Goal: Complete application form: Complete application form

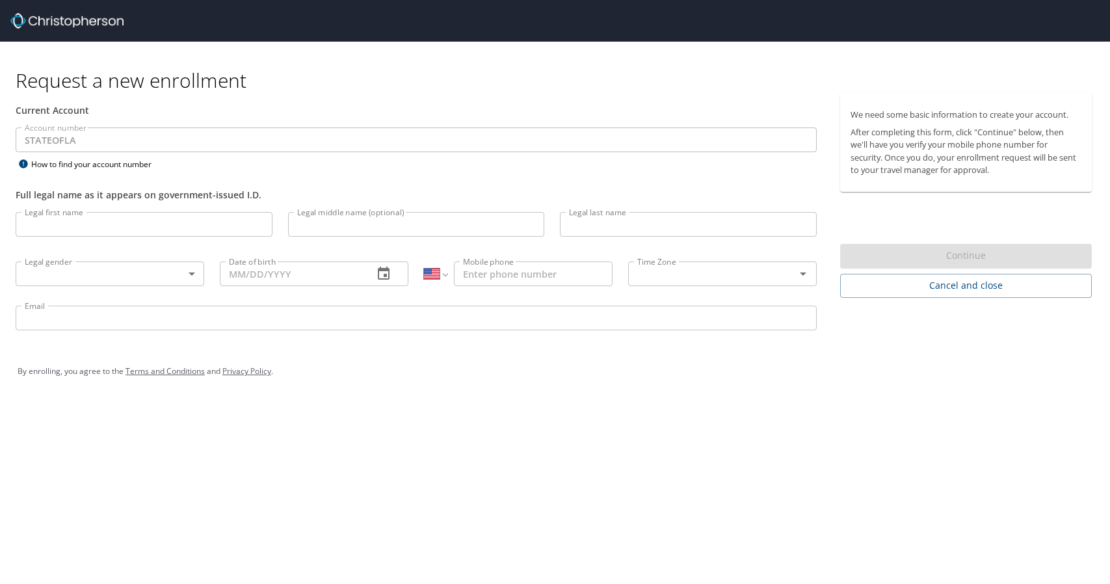
select select "US"
click at [142, 224] on input "Legal first name" at bounding box center [144, 224] width 257 height 25
type input "Afeez"
type input "Yusuff"
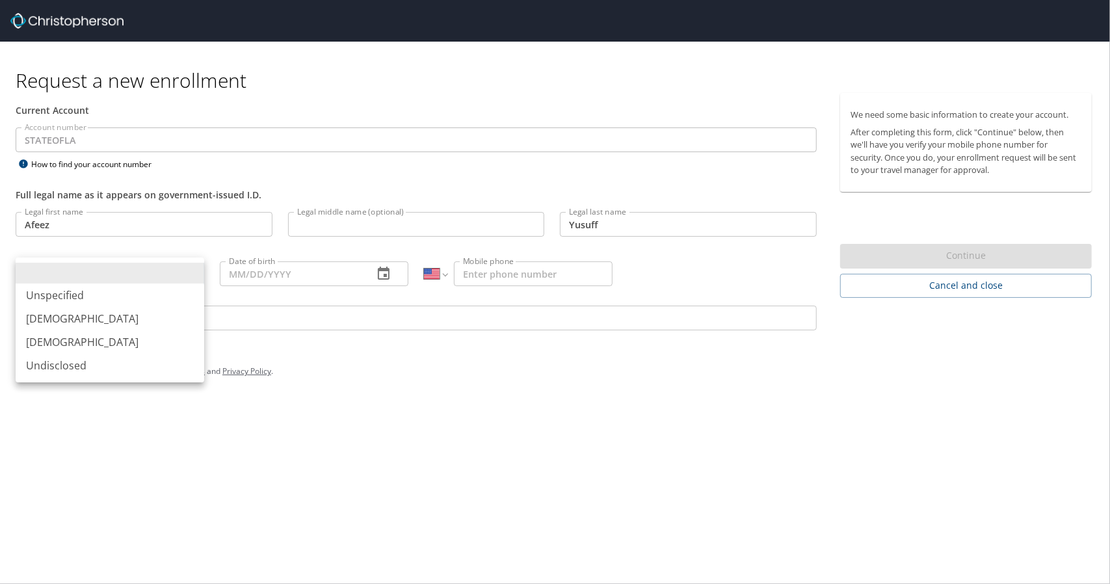
click at [135, 277] on body "Request a new enrollment Current Account Account number STATEOFLA Account numbe…" at bounding box center [555, 292] width 1110 height 584
click at [85, 319] on li "[DEMOGRAPHIC_DATA]" at bounding box center [110, 318] width 189 height 23
type input "[DEMOGRAPHIC_DATA]"
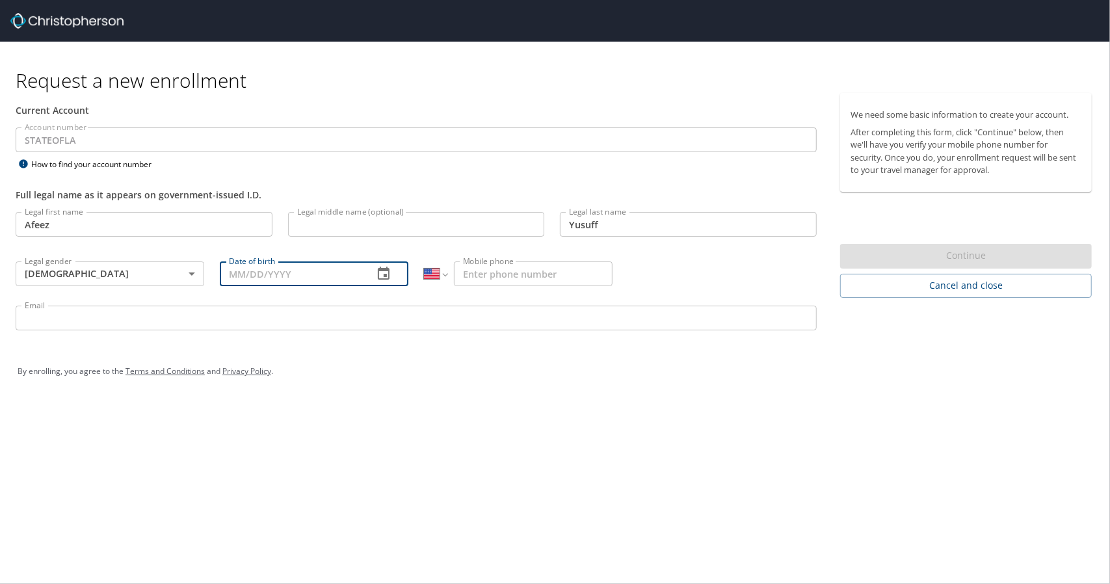
click at [304, 272] on input "Date of birth" at bounding box center [291, 273] width 143 height 25
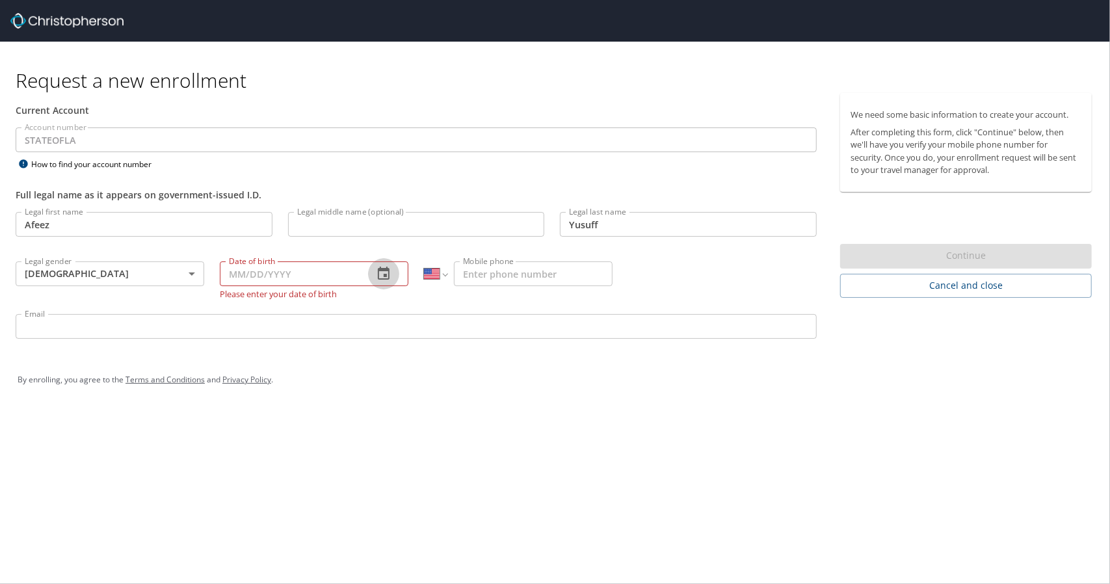
click at [386, 267] on icon "button" at bounding box center [384, 274] width 16 height 16
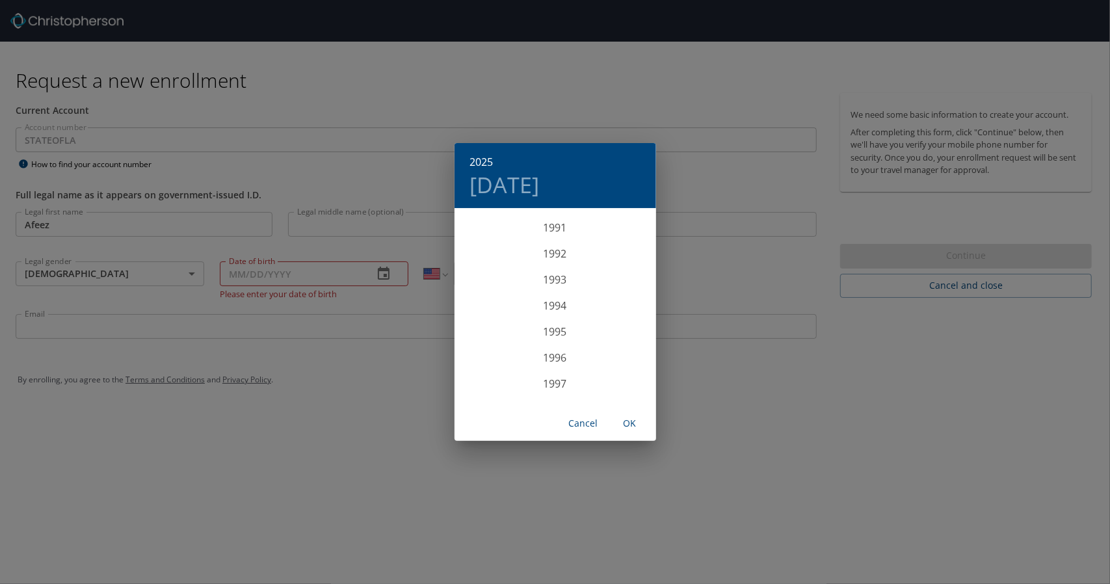
scroll to position [2333, 0]
click at [557, 277] on div "1991" at bounding box center [556, 284] width 202 height 26
click at [559, 328] on div "Aug" at bounding box center [555, 332] width 67 height 49
click at [578, 277] on span "1" at bounding box center [581, 277] width 23 height 8
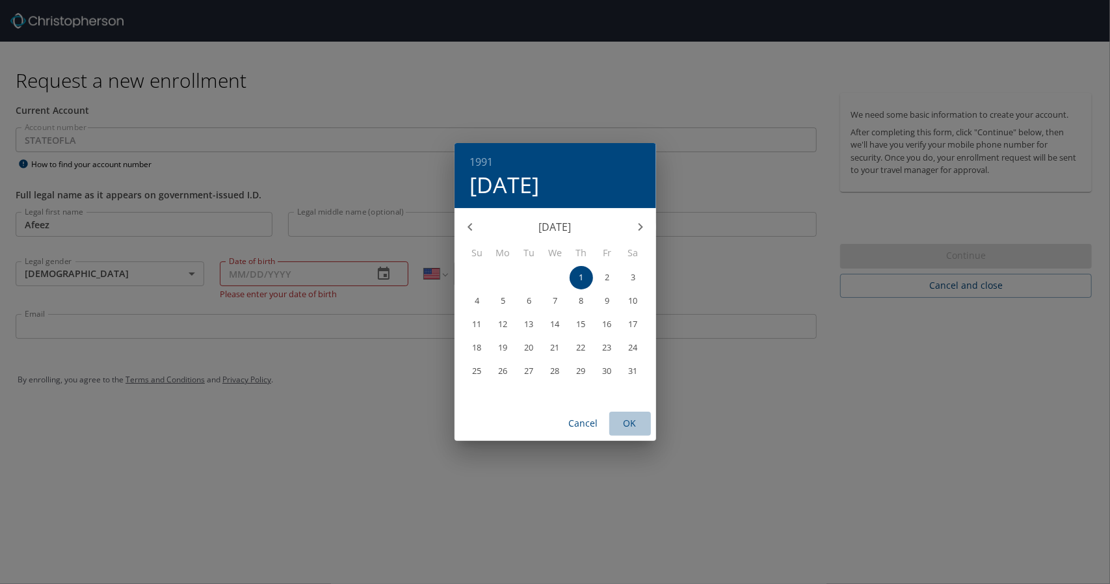
click at [632, 421] on span "OK" at bounding box center [630, 424] width 31 height 16
type input "[DATE]"
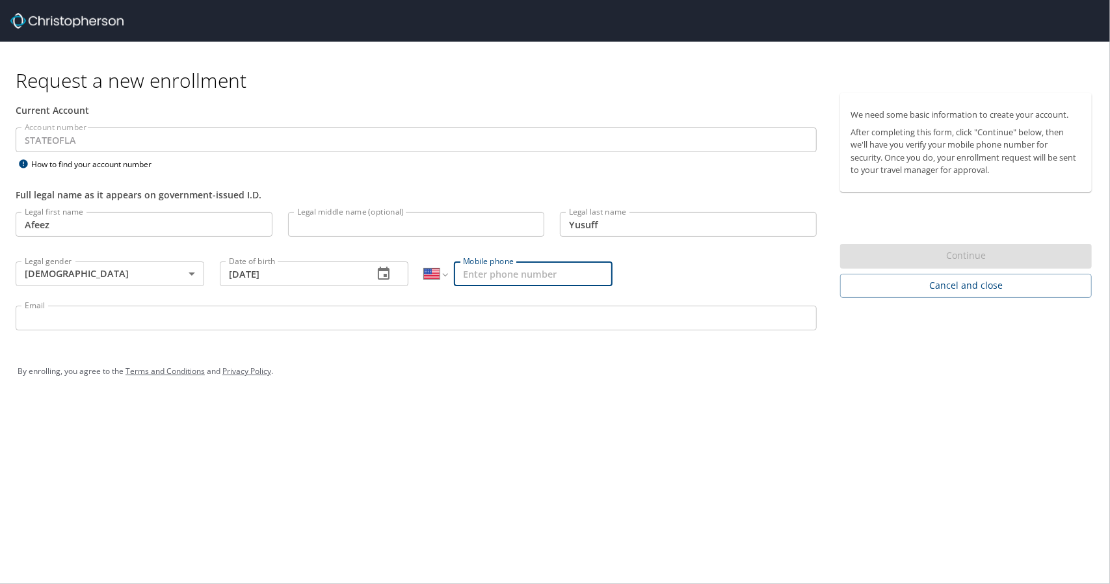
click at [563, 273] on input "Mobile phone" at bounding box center [533, 273] width 159 height 25
type input "[PHONE_NUMBER]"
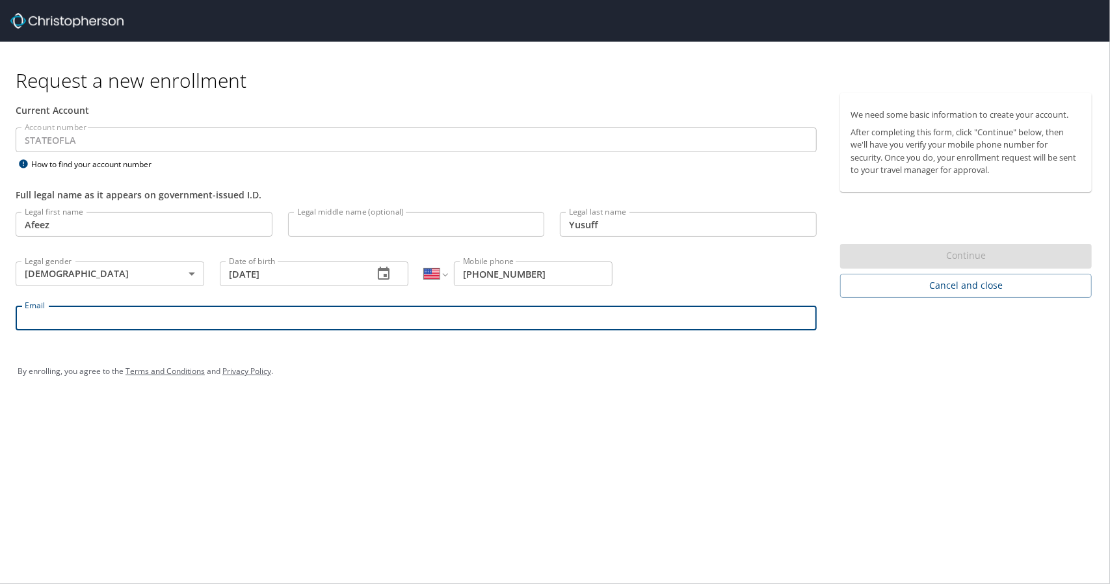
click at [583, 317] on input "Email" at bounding box center [416, 318] width 801 height 25
type input "[EMAIL_ADDRESS][DOMAIN_NAME]"
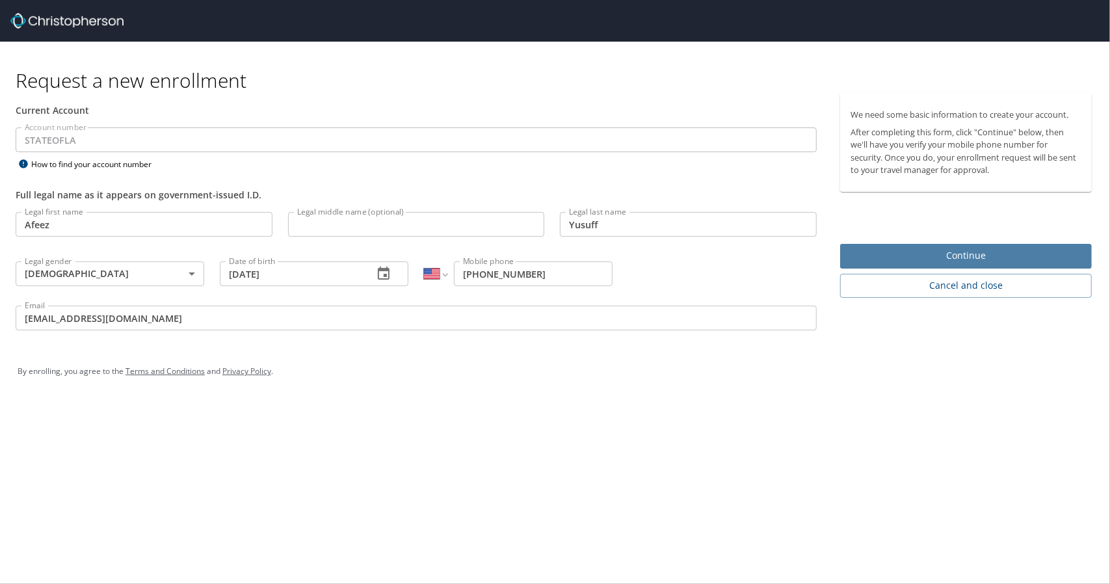
click at [983, 256] on span "Continue" at bounding box center [966, 256] width 231 height 16
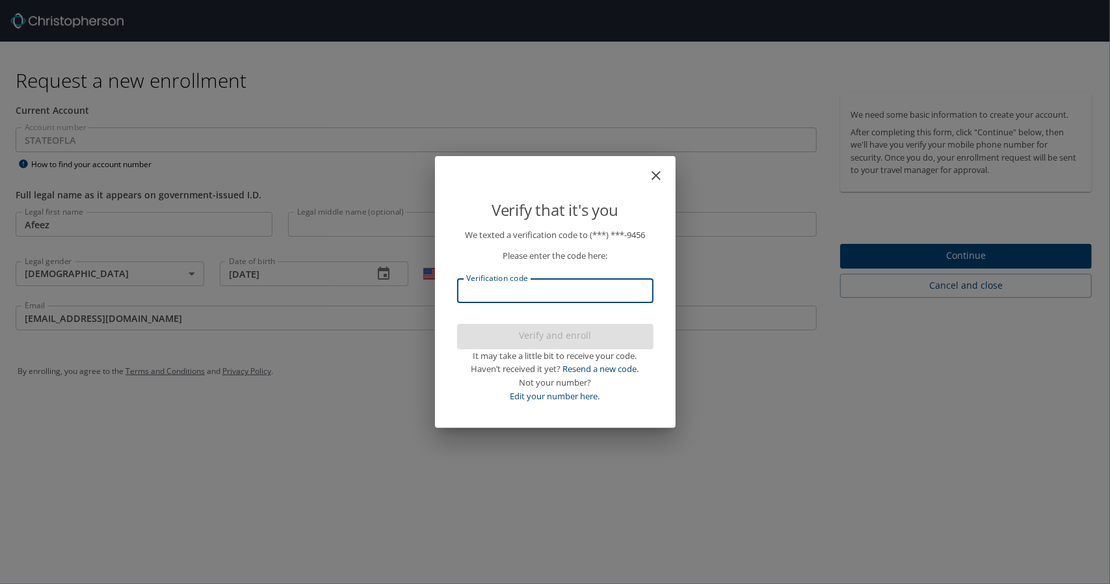
click at [589, 289] on input "Verification code" at bounding box center [555, 290] width 196 height 25
type input "437584"
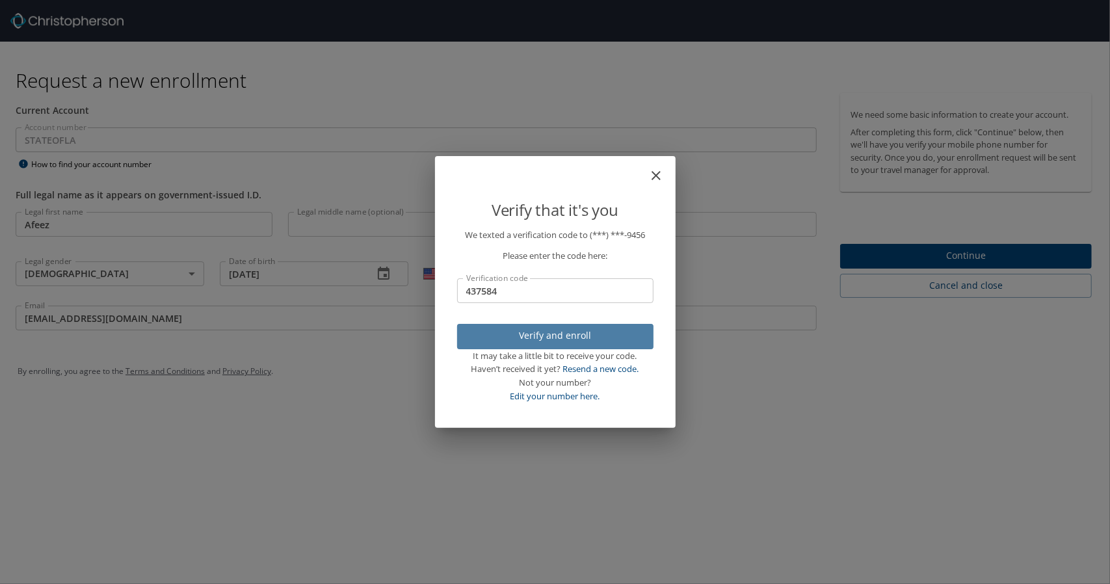
click at [600, 334] on span "Verify and enroll" at bounding box center [556, 336] width 176 height 16
click at [918, 395] on div "Verify that it's you We texted a verification code to (***) ***- 9456 Please en…" at bounding box center [555, 292] width 1110 height 584
click at [985, 250] on div "Verify that it's you We texted a verification code to (***) ***- 9456 Please en…" at bounding box center [555, 292] width 1110 height 584
click at [967, 257] on div "Verify that it's you We texted a verification code to (***) ***- 9456 Please en…" at bounding box center [555, 292] width 1110 height 584
click at [797, 362] on div "Verify that it's you We texted a verification code to (***) ***- 9456 Please en…" at bounding box center [555, 292] width 1110 height 584
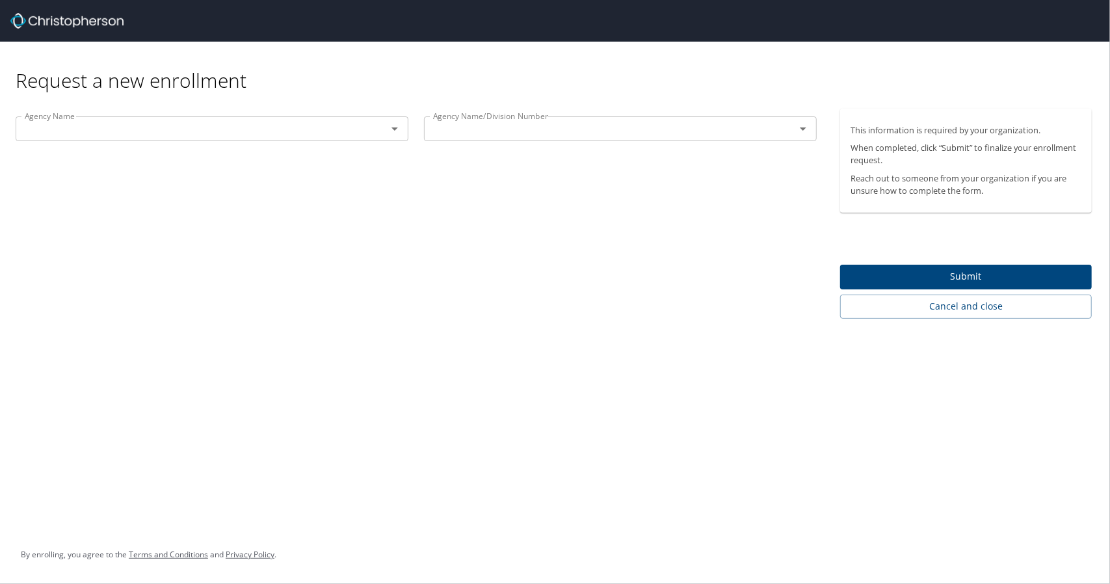
click at [340, 132] on input "text" at bounding box center [193, 128] width 347 height 17
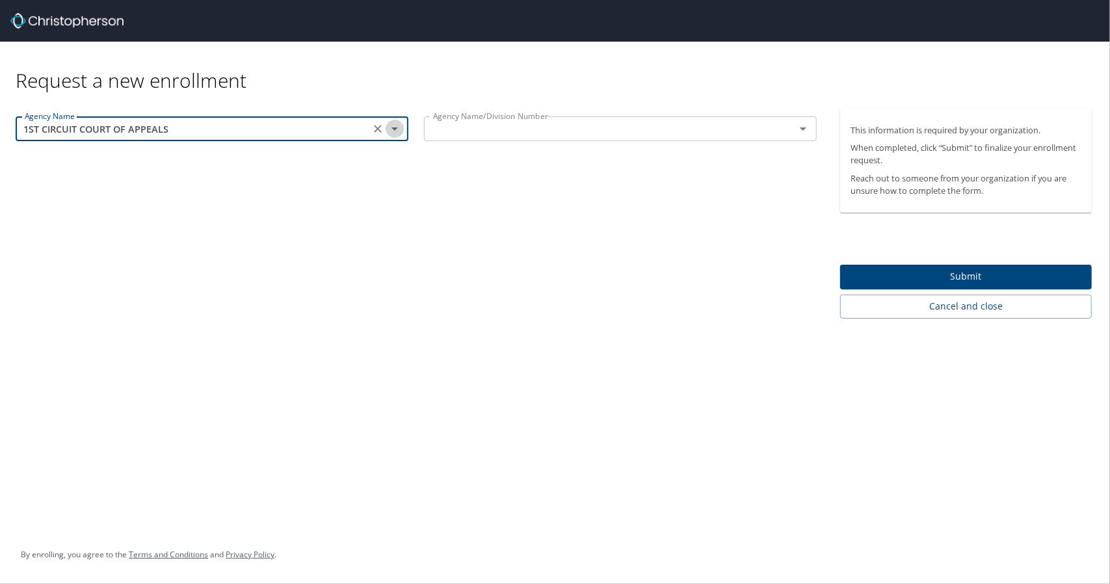
click at [392, 127] on icon "Open" at bounding box center [395, 129] width 16 height 16
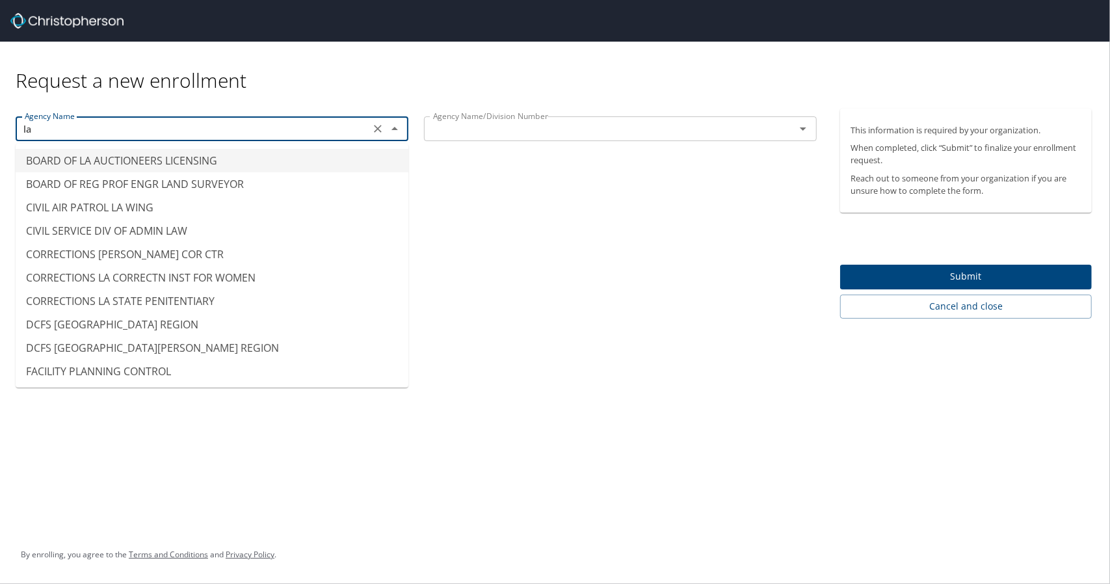
type input "l"
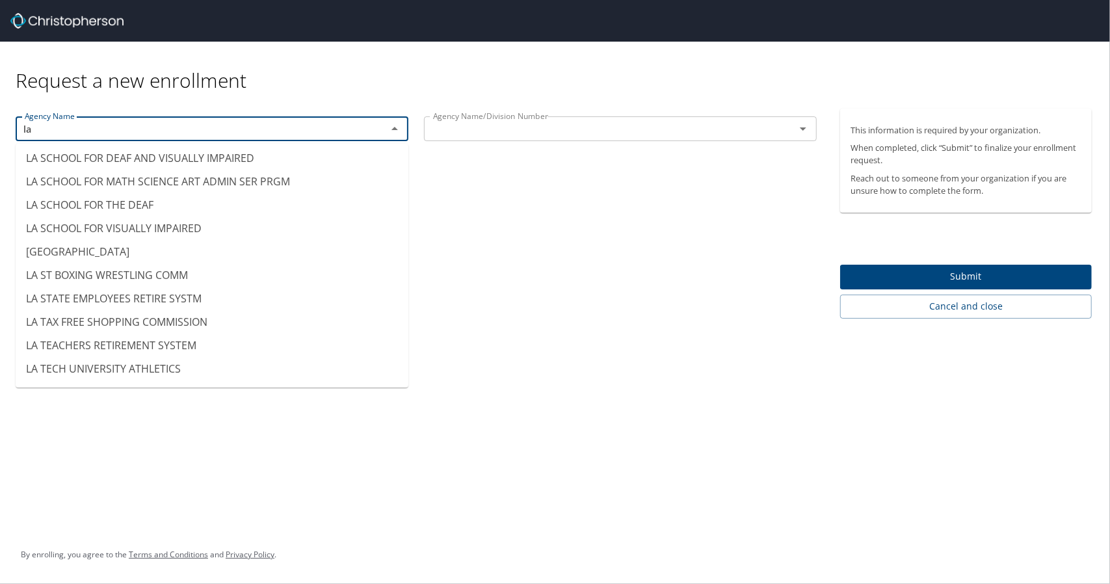
scroll to position [820, 0]
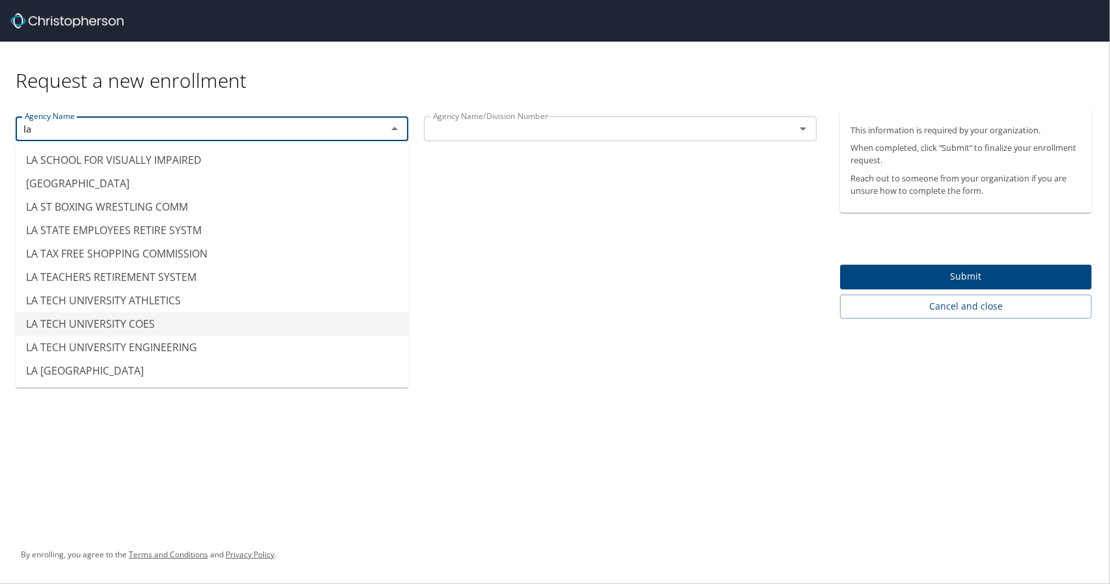
click at [147, 323] on li "LA TECH UNIVERSITY COES" at bounding box center [212, 323] width 393 height 23
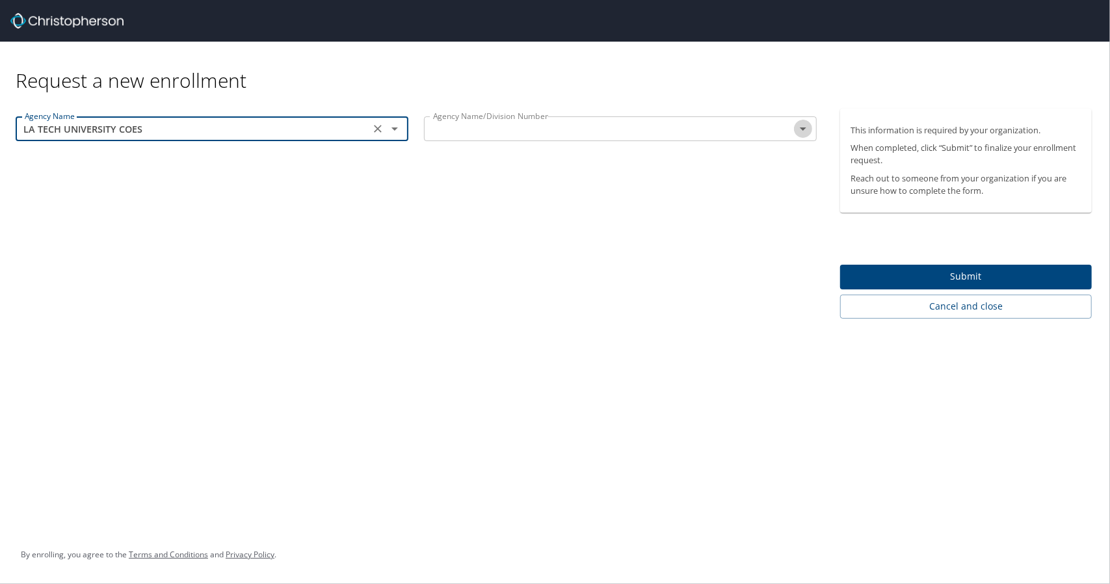
click at [803, 129] on icon "Open" at bounding box center [803, 128] width 7 height 3
type input "LA TECH UNIVERSITY COES"
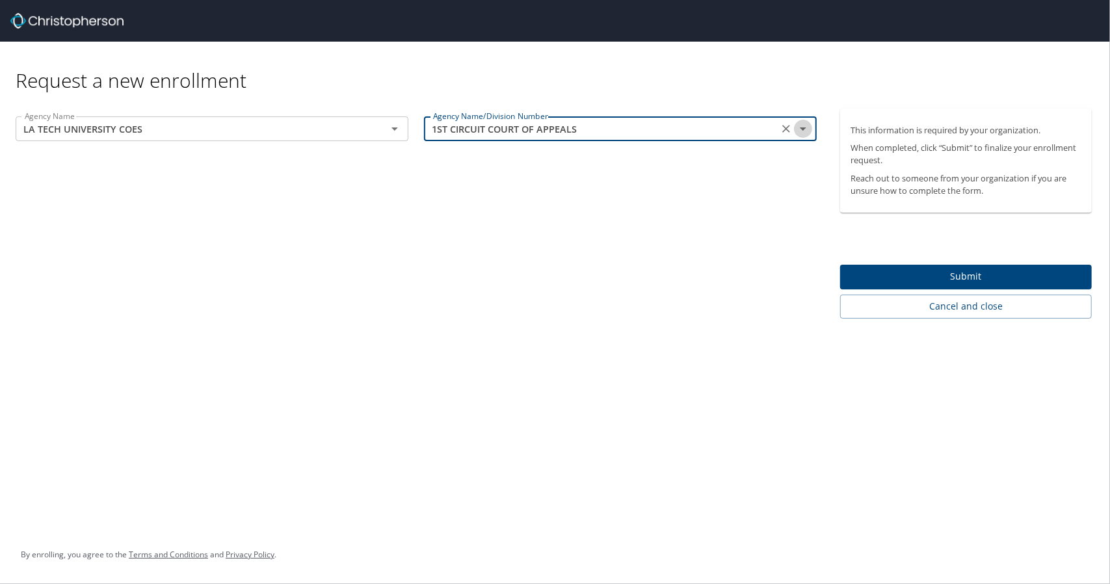
click at [801, 133] on icon "Open" at bounding box center [803, 129] width 16 height 16
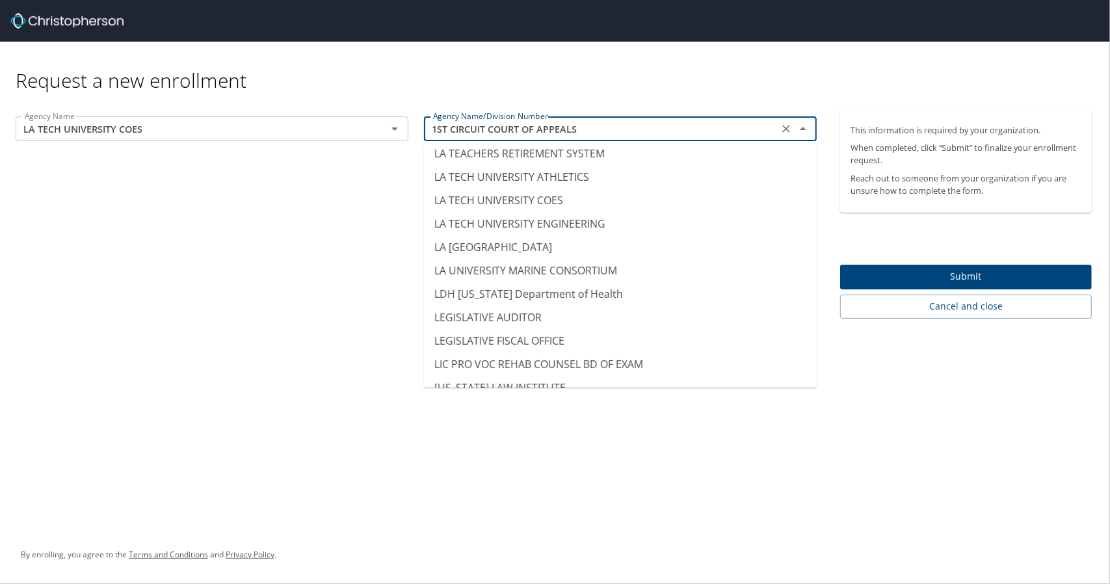
scroll to position [5873, 0]
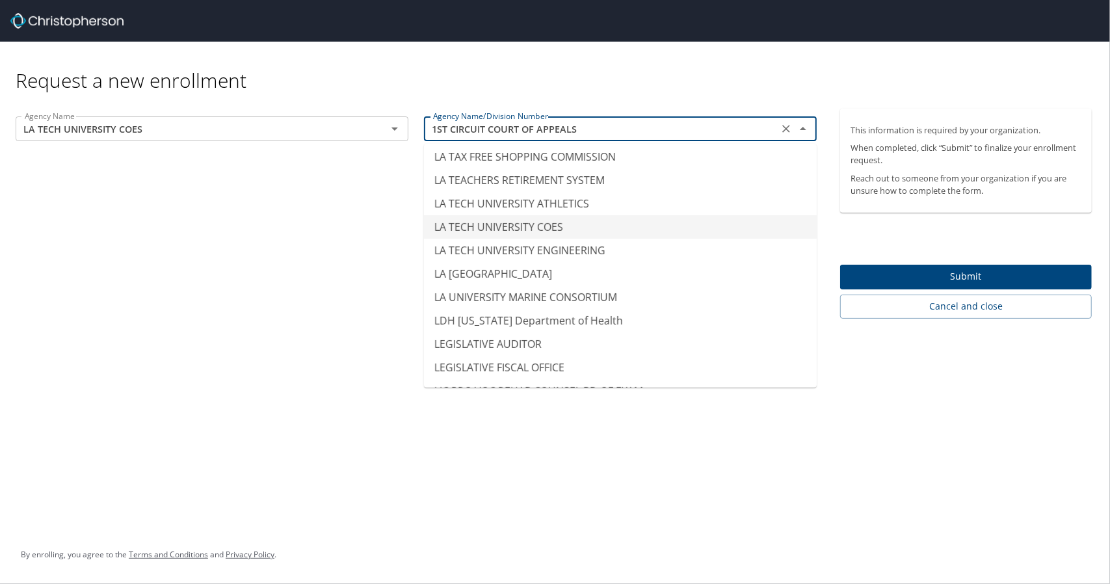
click at [546, 215] on li "LA TECH UNIVERSITY COES" at bounding box center [620, 226] width 393 height 23
type input "LA TECH UNIVERSITY COES"
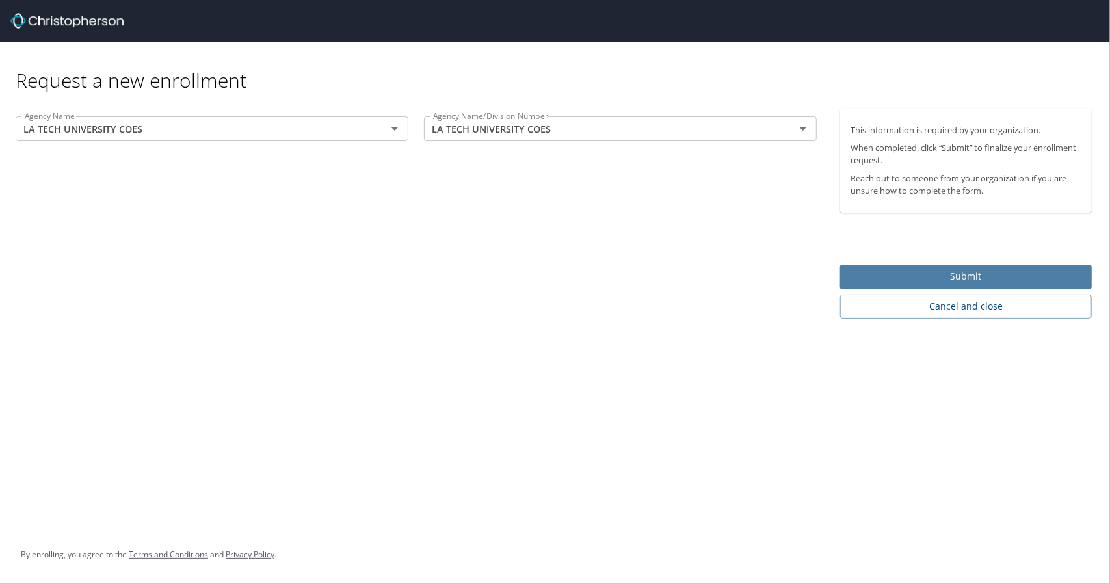
click at [942, 271] on span "Submit" at bounding box center [966, 277] width 231 height 16
